Goal: Navigation & Orientation: Find specific page/section

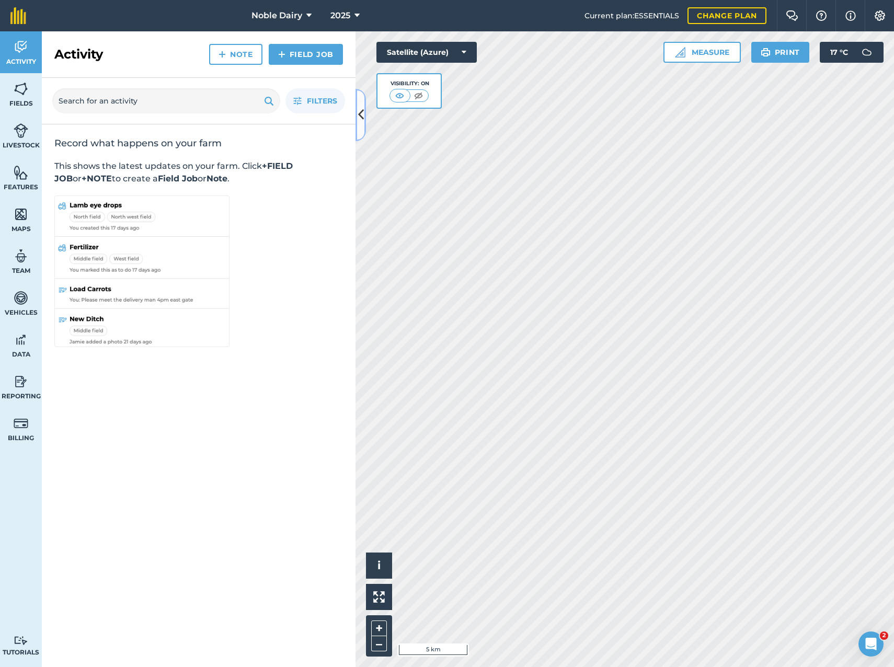
click at [363, 112] on icon at bounding box center [361, 115] width 6 height 18
